Goal: Find specific page/section: Find specific page/section

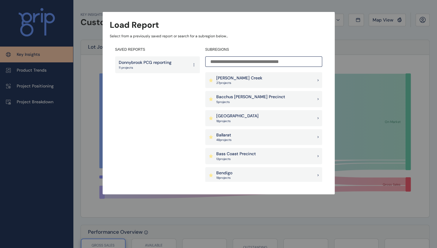
click at [164, 66] on p "11 projects" at bounding box center [145, 68] width 53 height 4
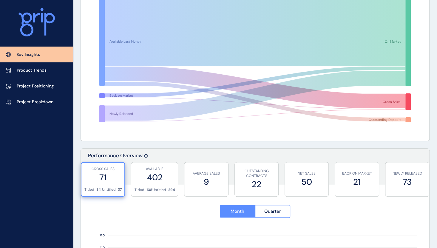
scroll to position [90, 0]
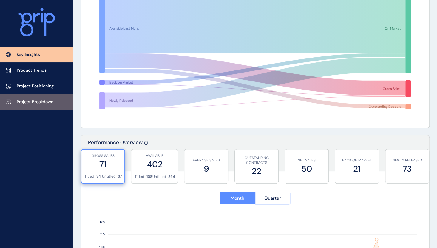
click at [51, 98] on link "Project Breakdown" at bounding box center [36, 102] width 73 height 16
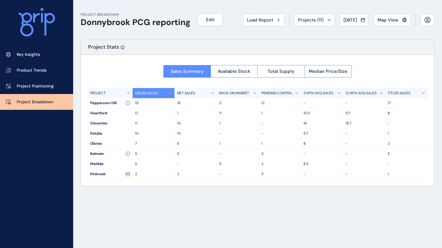
click at [115, 93] on div "PROJECT" at bounding box center [110, 93] width 45 height 10
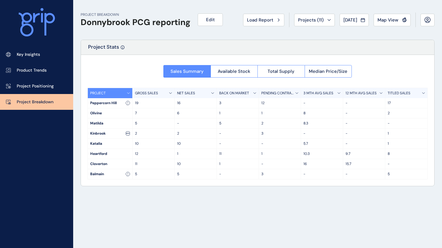
click at [115, 93] on div "PROJECT" at bounding box center [110, 93] width 45 height 10
